Goal: Task Accomplishment & Management: Manage account settings

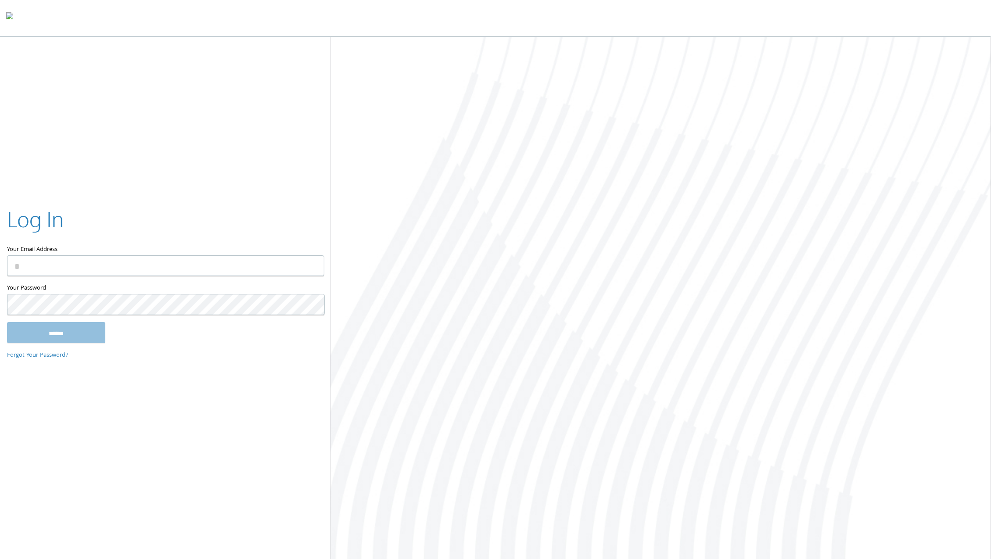
type input "**********"
click at [78, 323] on input "******" at bounding box center [56, 332] width 98 height 21
